Goal: Task Accomplishment & Management: Use online tool/utility

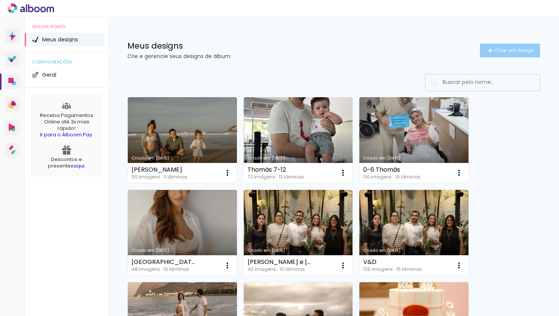
click at [502, 51] on span "Criar um design" at bounding box center [515, 50] width 40 height 5
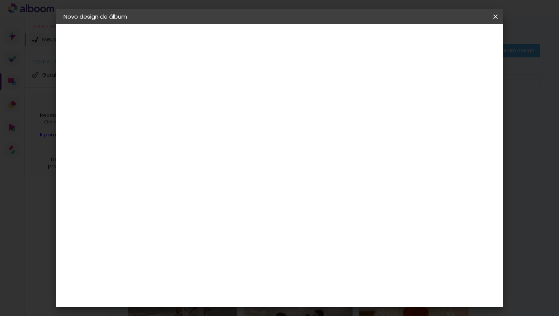
click at [190, 93] on paper-input-container "Título do álbum" at bounding box center [187, 102] width 5 height 19
type input "T"
type input "Ã"
type input "Álbum 3 - [PERSON_NAME]"
type paper-input "Álbum 3 - [PERSON_NAME]"
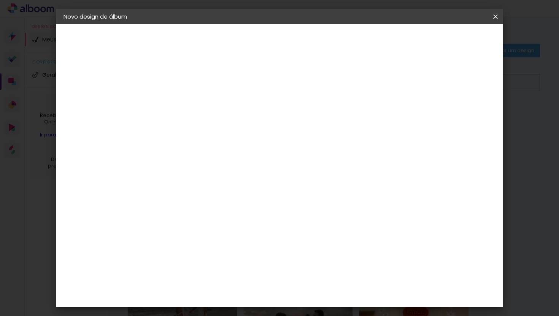
click at [0, 0] on slot "Avançar" at bounding box center [0, 0] width 0 height 0
click at [230, 143] on input at bounding box center [207, 145] width 77 height 10
type input "drea"
type paper-input "drea"
click at [214, 174] on div "DreambooksPro" at bounding box center [207, 172] width 49 height 6
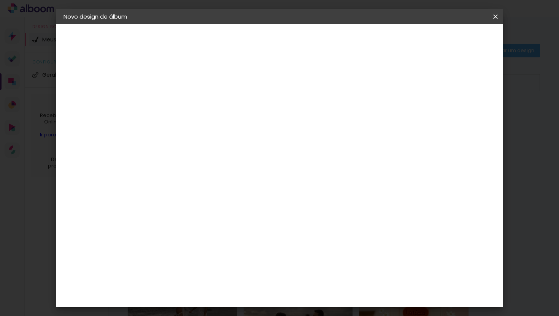
click at [0, 0] on slot "Avançar" at bounding box center [0, 0] width 0 height 0
click at [227, 138] on div at bounding box center [207, 138] width 39 height 1
click at [320, 131] on paper-item "Álbum" at bounding box center [329, 126] width 152 height 15
type input "Álbum"
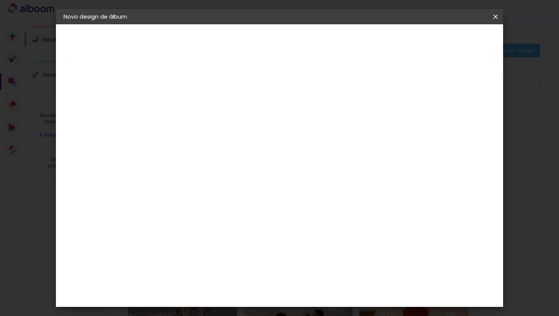
click at [239, 279] on span "25 × 25" at bounding box center [221, 287] width 35 height 16
click at [0, 0] on slot "Avançar" at bounding box center [0, 0] width 0 height 0
click at [448, 43] on span "Iniciar design" at bounding box center [430, 40] width 35 height 5
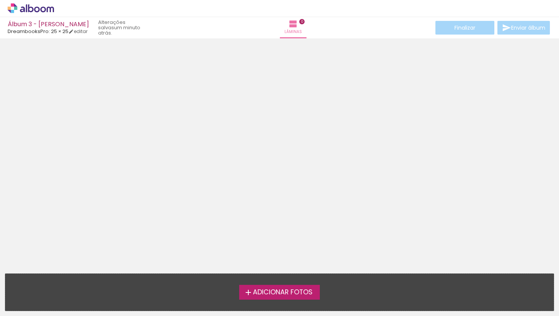
click at [295, 298] on label "Adicionar Fotos" at bounding box center [279, 292] width 81 height 14
click at [0, 0] on input "file" at bounding box center [0, 0] width 0 height 0
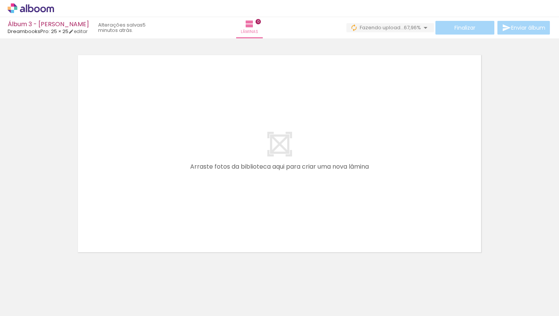
click at [0, 316] on div "Biblioteca 103 fotos Todas as fotos Não utilizadas Adicionar Fotos" at bounding box center [0, 293] width 0 height 48
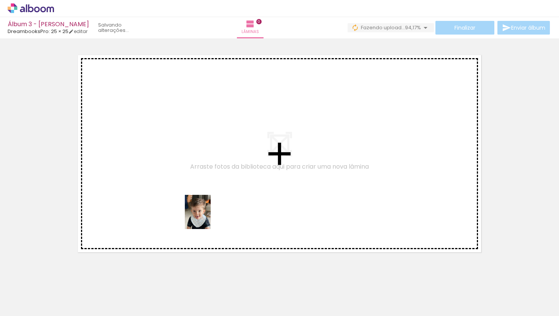
drag, startPoint x: 373, startPoint y: 289, endPoint x: 208, endPoint y: 218, distance: 179.9
click at [208, 218] on quentale-workspace at bounding box center [279, 158] width 559 height 316
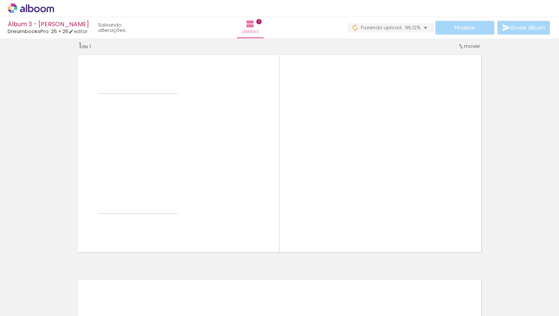
scroll to position [10, 0]
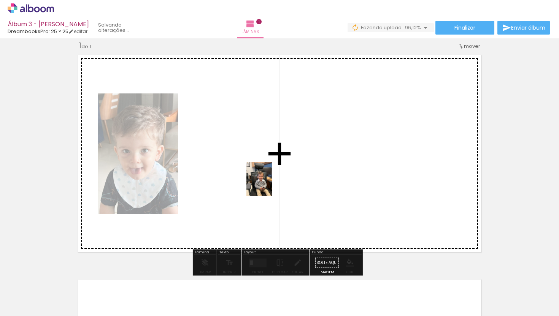
drag, startPoint x: 82, startPoint y: 296, endPoint x: 269, endPoint y: 185, distance: 217.7
click at [269, 185] on quentale-workspace at bounding box center [279, 158] width 559 height 316
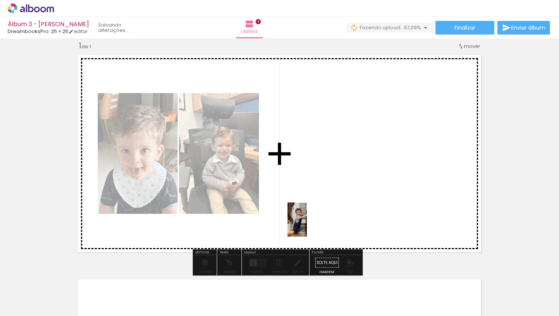
drag, startPoint x: 214, startPoint y: 296, endPoint x: 311, endPoint y: 225, distance: 121.1
click at [311, 225] on quentale-workspace at bounding box center [279, 158] width 559 height 316
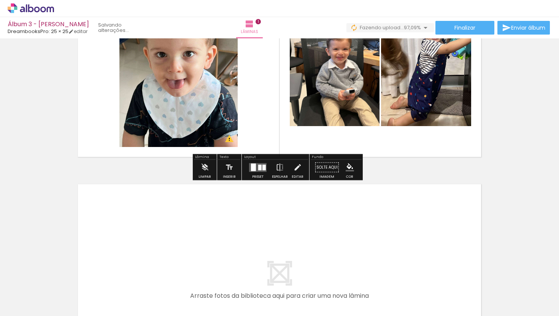
scroll to position [116, 0]
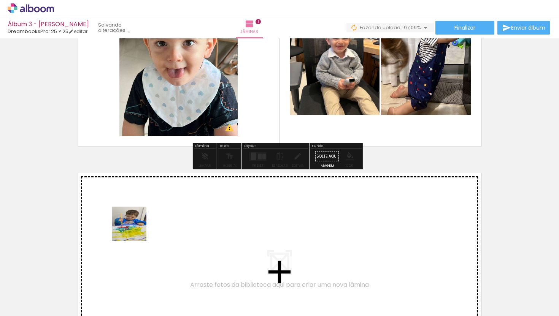
drag, startPoint x: 122, startPoint y: 295, endPoint x: 135, endPoint y: 230, distance: 67.1
click at [135, 230] on quentale-workspace at bounding box center [279, 158] width 559 height 316
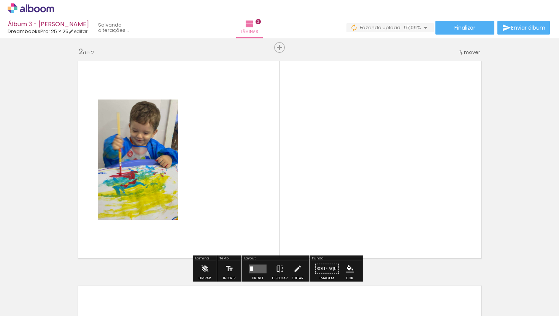
scroll to position [234, 0]
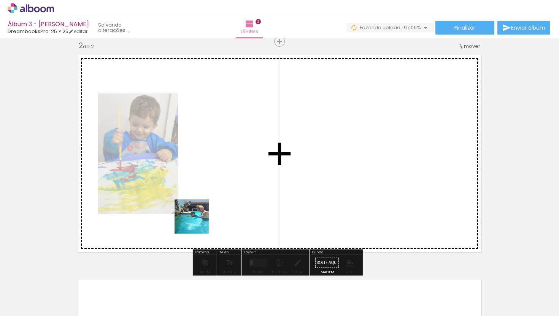
drag, startPoint x: 165, startPoint y: 294, endPoint x: 211, endPoint y: 207, distance: 99.0
click at [211, 207] on quentale-workspace at bounding box center [279, 158] width 559 height 316
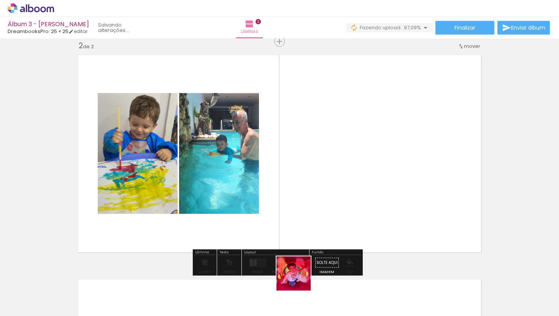
drag, startPoint x: 290, startPoint y: 297, endPoint x: 313, endPoint y: 219, distance: 82.1
click at [313, 219] on quentale-workspace at bounding box center [279, 158] width 559 height 316
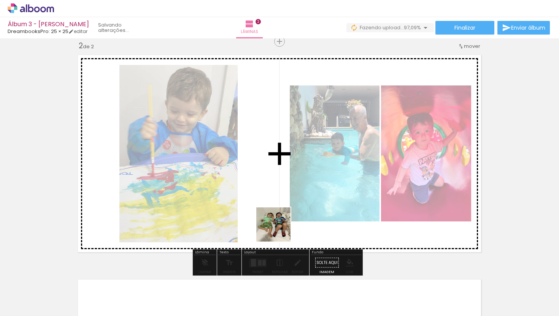
drag, startPoint x: 249, startPoint y: 295, endPoint x: 289, endPoint y: 210, distance: 94.0
click at [289, 210] on quentale-workspace at bounding box center [279, 158] width 559 height 316
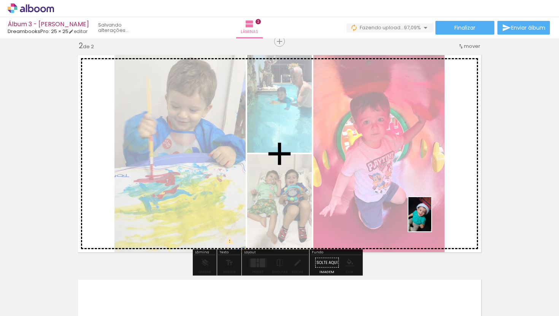
drag, startPoint x: 332, startPoint y: 299, endPoint x: 432, endPoint y: 220, distance: 127.5
click at [432, 220] on quentale-workspace at bounding box center [279, 158] width 559 height 316
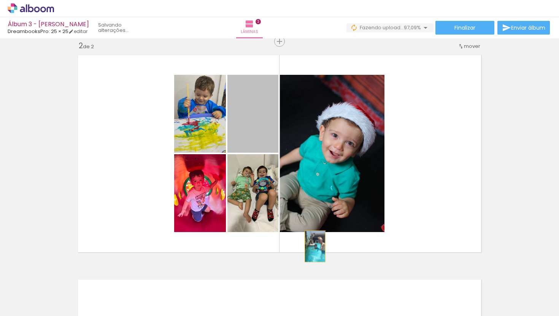
drag, startPoint x: 265, startPoint y: 130, endPoint x: 333, endPoint y: 316, distance: 197.0
click at [333, 316] on quentale-workspace at bounding box center [279, 158] width 559 height 316
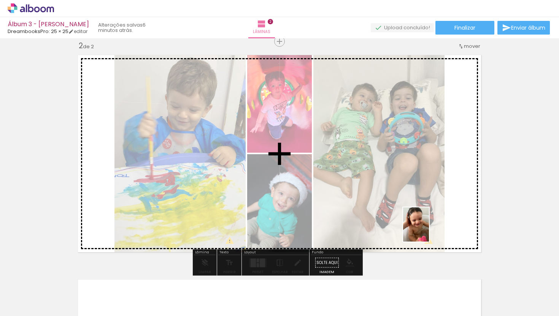
drag, startPoint x: 456, startPoint y: 298, endPoint x: 426, endPoint y: 231, distance: 73.7
click at [426, 231] on quentale-workspace at bounding box center [279, 158] width 559 height 316
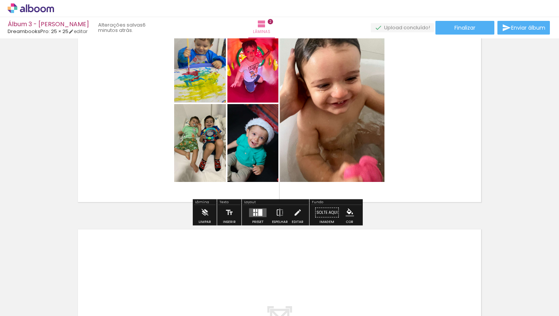
scroll to position [306, 0]
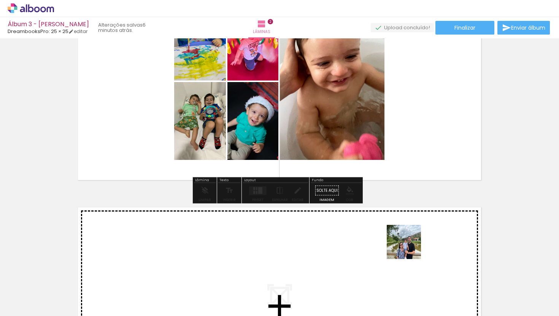
drag, startPoint x: 415, startPoint y: 283, endPoint x: 251, endPoint y: 278, distance: 163.6
click at [405, 241] on quentale-workspace at bounding box center [279, 158] width 559 height 316
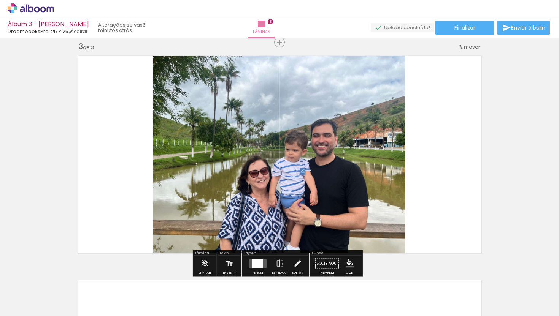
scroll to position [459, 0]
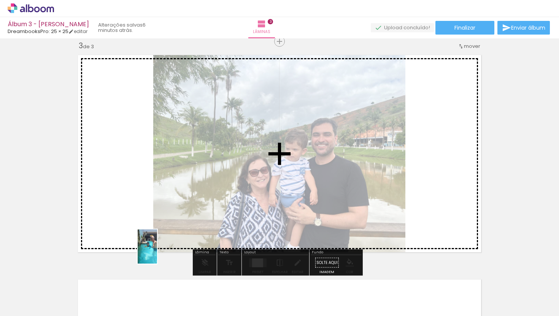
drag, startPoint x: 162, startPoint y: 295, endPoint x: 138, endPoint y: 224, distance: 75.1
click at [138, 224] on quentale-workspace at bounding box center [279, 158] width 559 height 316
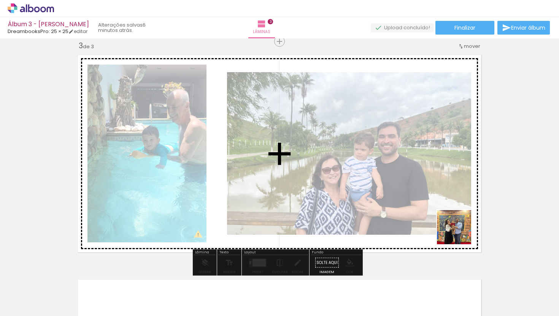
drag, startPoint x: 503, startPoint y: 292, endPoint x: 515, endPoint y: 283, distance: 15.0
click at [460, 235] on quentale-workspace at bounding box center [279, 158] width 559 height 316
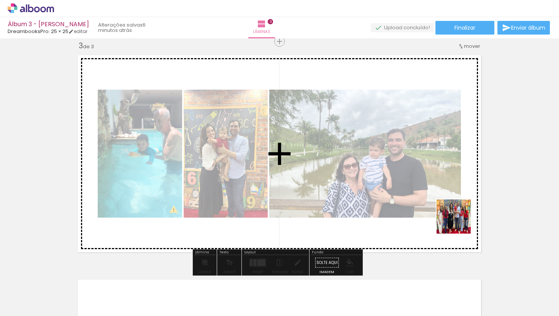
drag, startPoint x: 538, startPoint y: 296, endPoint x: 457, endPoint y: 221, distance: 110.3
click at [457, 221] on quentale-workspace at bounding box center [279, 158] width 559 height 316
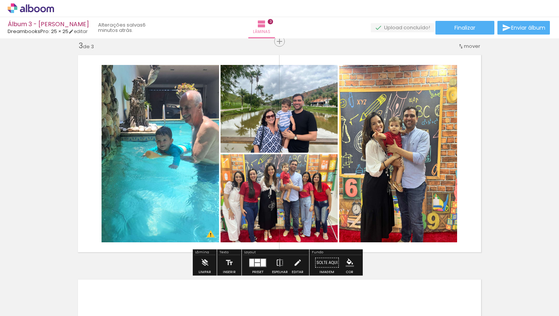
click at [251, 263] on div at bounding box center [251, 263] width 5 height 8
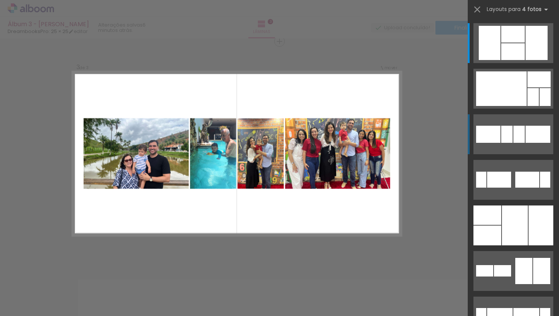
click at [516, 139] on div at bounding box center [518, 134] width 11 height 17
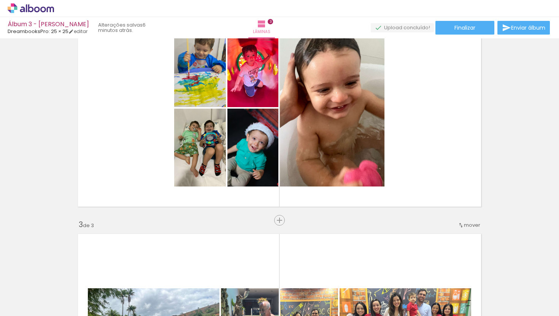
scroll to position [278, 0]
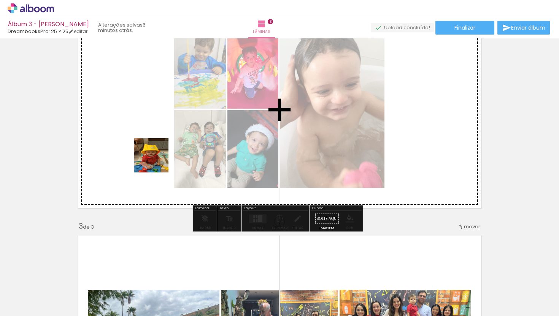
drag, startPoint x: 133, startPoint y: 289, endPoint x: 158, endPoint y: 156, distance: 135.8
click at [158, 156] on quentale-workspace at bounding box center [279, 158] width 559 height 316
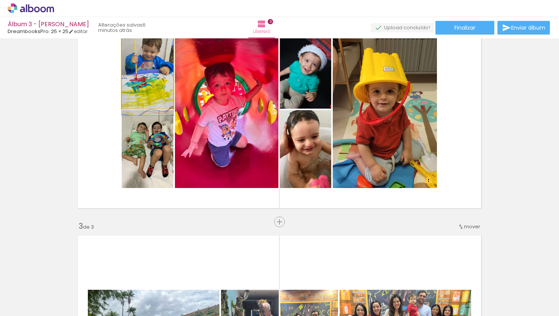
drag, startPoint x: 161, startPoint y: 105, endPoint x: 228, endPoint y: 130, distance: 71.6
click at [0, 0] on slot at bounding box center [0, 0] width 0 height 0
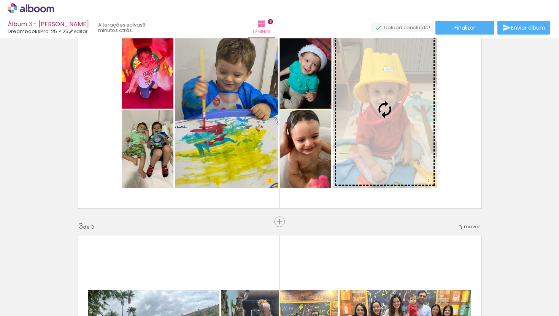
drag, startPoint x: 324, startPoint y: 90, endPoint x: 382, endPoint y: 114, distance: 62.8
click at [0, 0] on slot at bounding box center [0, 0] width 0 height 0
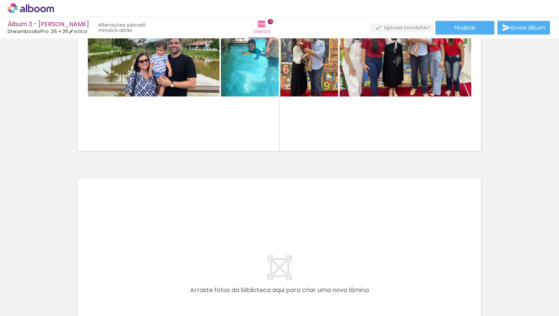
scroll to position [571, 0]
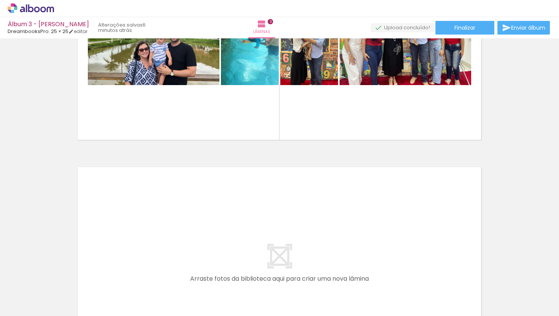
drag, startPoint x: 169, startPoint y: 297, endPoint x: 169, endPoint y: 229, distance: 67.7
click at [169, 229] on quentale-workspace at bounding box center [279, 158] width 559 height 316
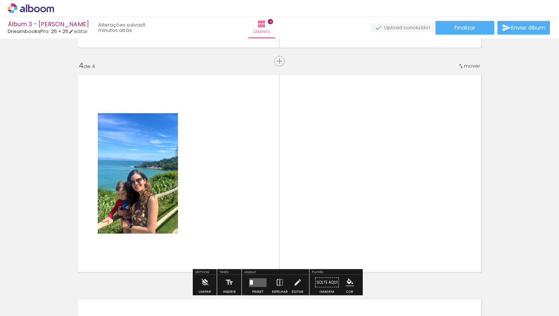
scroll to position [684, 0]
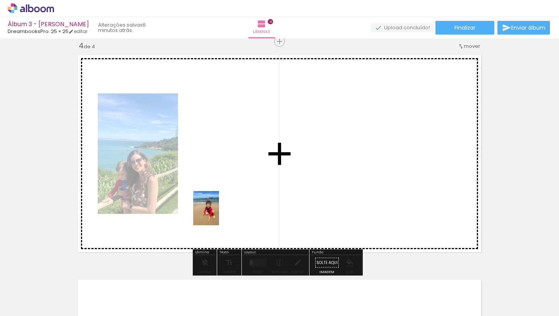
drag, startPoint x: 216, startPoint y: 292, endPoint x: 216, endPoint y: 214, distance: 78.3
click at [216, 214] on quentale-workspace at bounding box center [279, 158] width 559 height 316
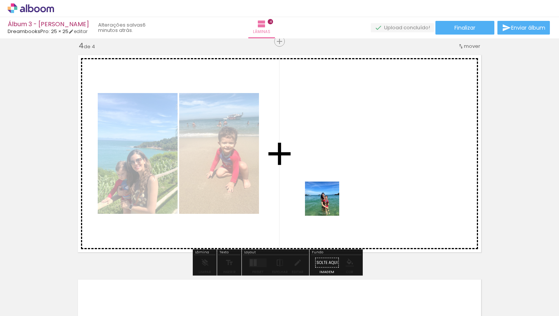
drag, startPoint x: 335, startPoint y: 292, endPoint x: 327, endPoint y: 202, distance: 90.8
click at [327, 202] on quentale-workspace at bounding box center [279, 158] width 559 height 316
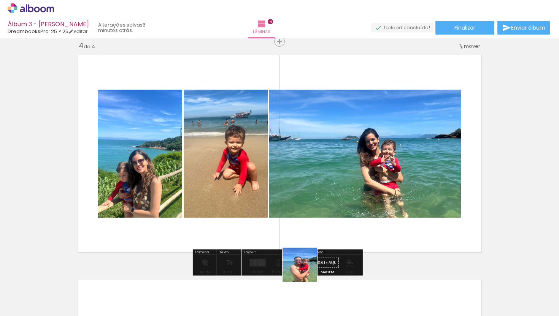
drag, startPoint x: 305, startPoint y: 278, endPoint x: 317, endPoint y: 205, distance: 73.6
click at [317, 205] on quentale-workspace at bounding box center [279, 158] width 559 height 316
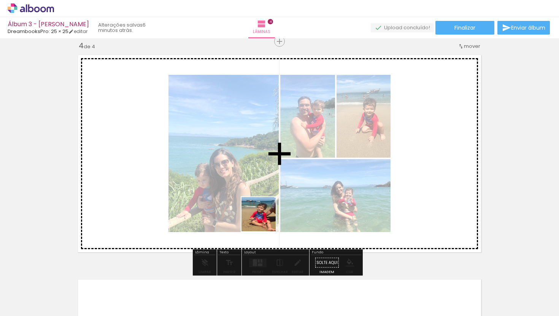
drag, startPoint x: 260, startPoint y: 286, endPoint x: 264, endPoint y: 220, distance: 65.5
click at [264, 220] on quentale-workspace at bounding box center [279, 158] width 559 height 316
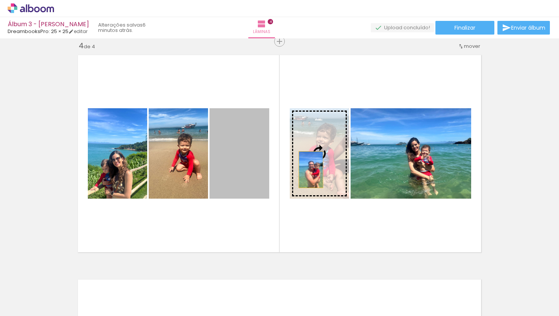
drag, startPoint x: 246, startPoint y: 170, endPoint x: 317, endPoint y: 170, distance: 71.5
click at [0, 0] on slot at bounding box center [0, 0] width 0 height 0
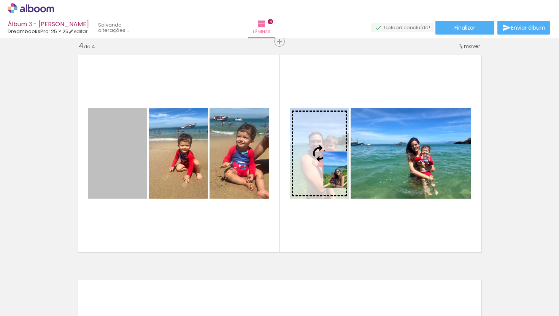
drag, startPoint x: 108, startPoint y: 176, endPoint x: 327, endPoint y: 167, distance: 218.8
click at [0, 0] on slot at bounding box center [0, 0] width 0 height 0
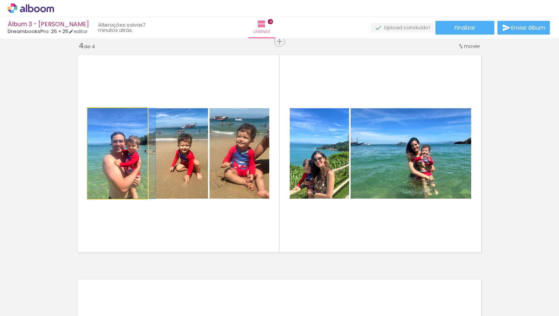
drag, startPoint x: 135, startPoint y: 170, endPoint x: 166, endPoint y: 170, distance: 30.4
click at [0, 0] on slot at bounding box center [0, 0] width 0 height 0
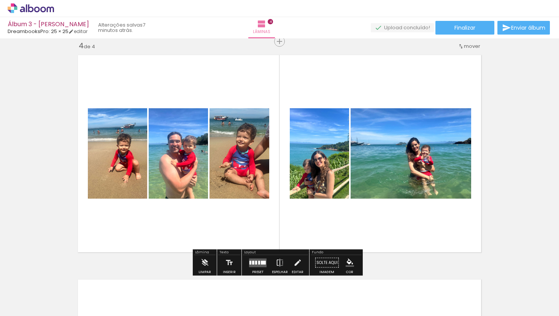
click at [328, 217] on quentale-layouter at bounding box center [279, 154] width 411 height 206
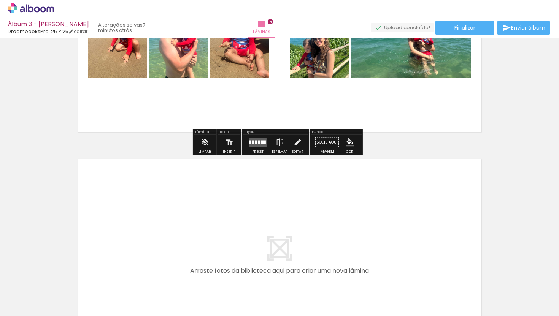
scroll to position [805, 0]
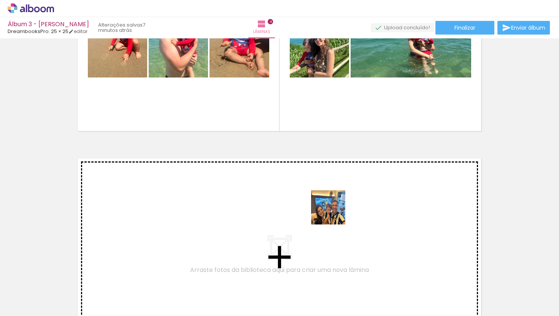
drag, startPoint x: 402, startPoint y: 298, endPoint x: 334, endPoint y: 213, distance: 109.3
click at [334, 213] on quentale-workspace at bounding box center [279, 158] width 559 height 316
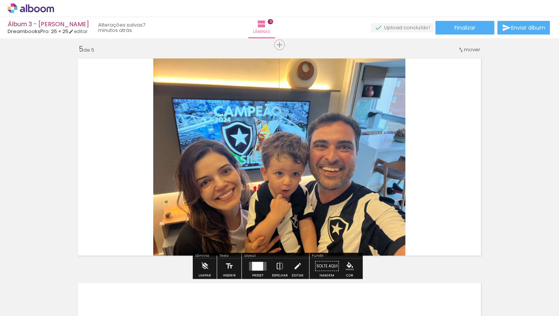
scroll to position [908, 0]
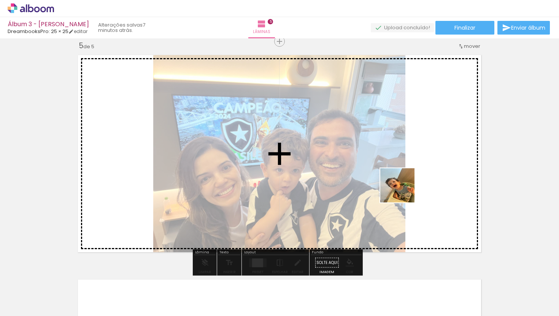
drag, startPoint x: 428, startPoint y: 299, endPoint x: 403, endPoint y: 186, distance: 116.3
click at [403, 186] on quentale-workspace at bounding box center [279, 158] width 559 height 316
